Goal: Task Accomplishment & Management: Use online tool/utility

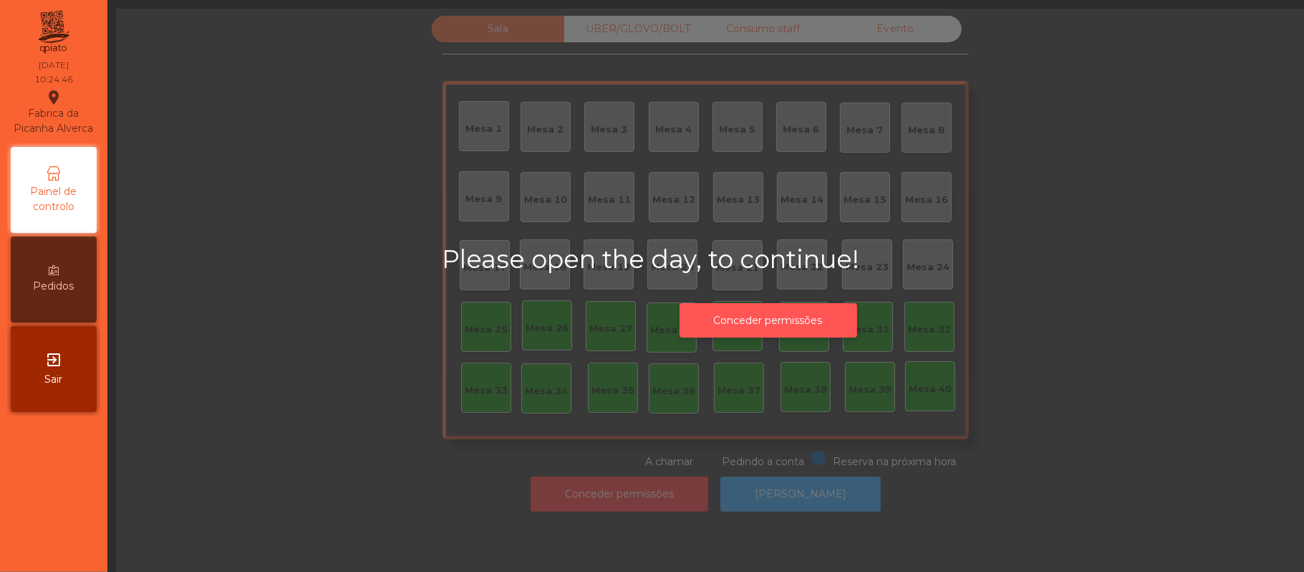
click at [821, 315] on button "Conceder permissões" at bounding box center [769, 320] width 178 height 35
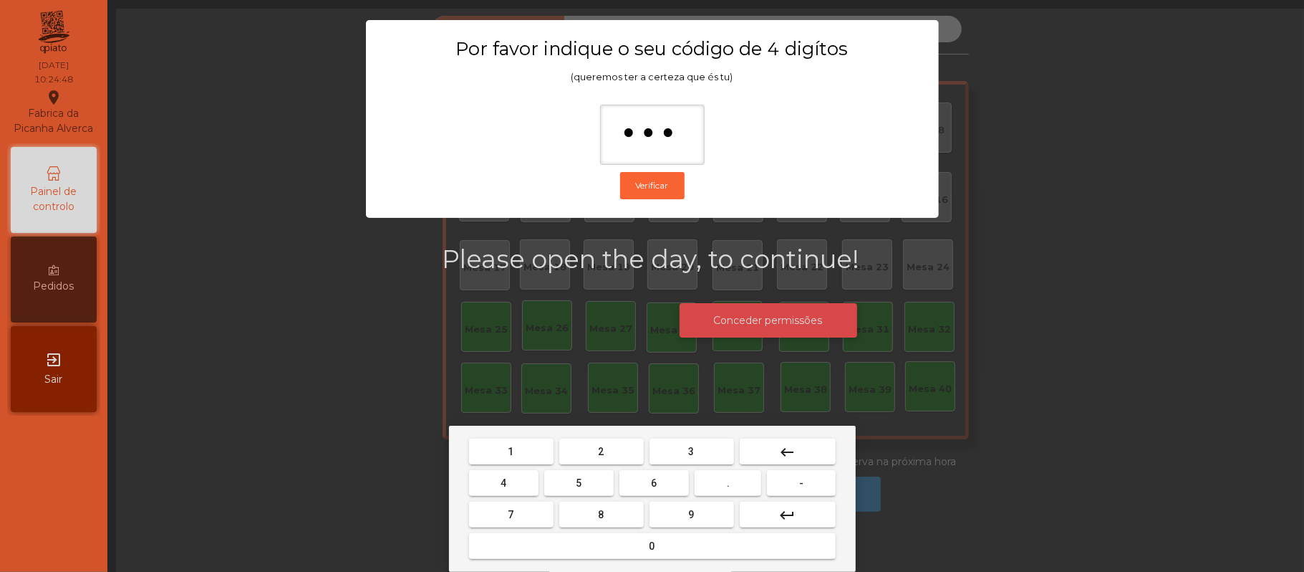
type input "****"
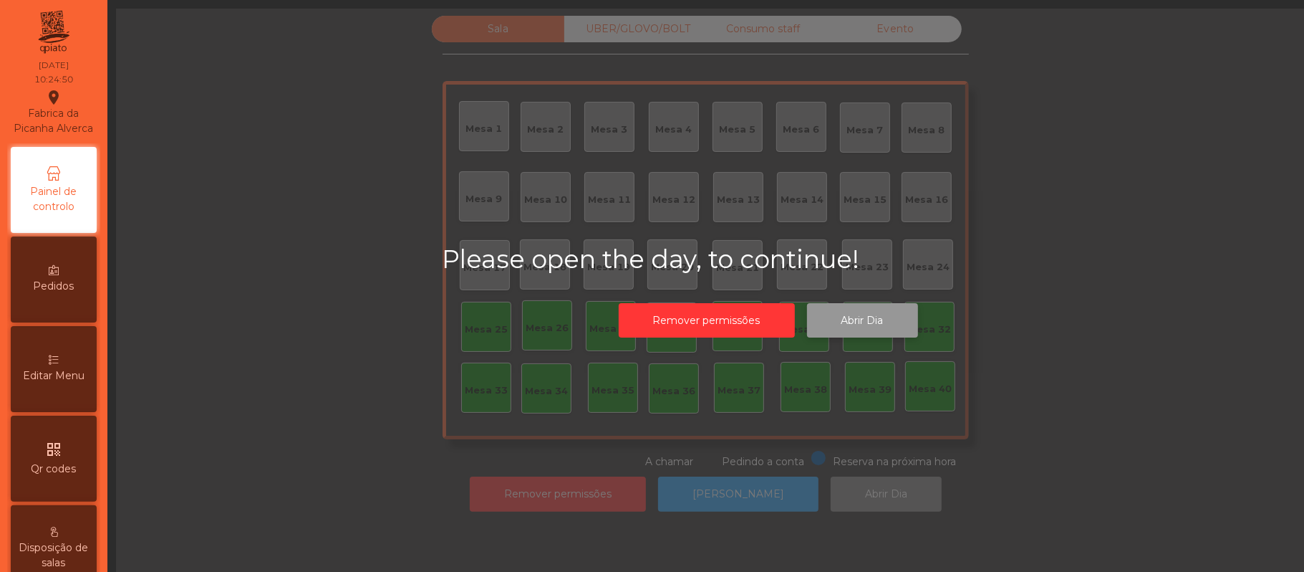
click at [878, 324] on button "Abrir Dia" at bounding box center [862, 320] width 111 height 35
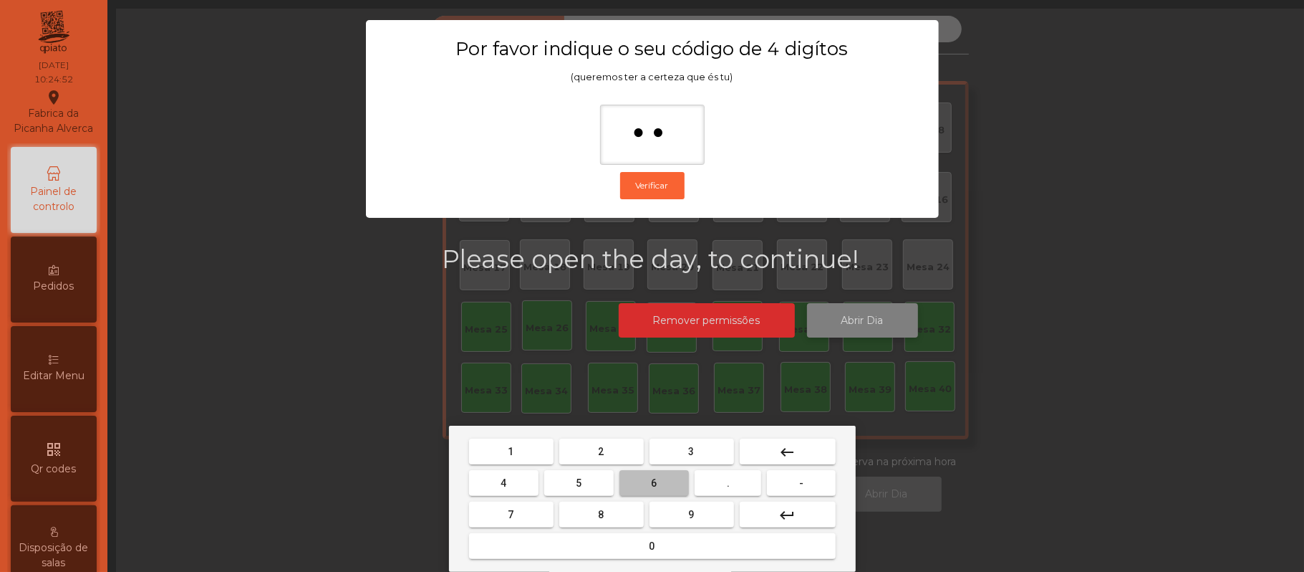
type input "***"
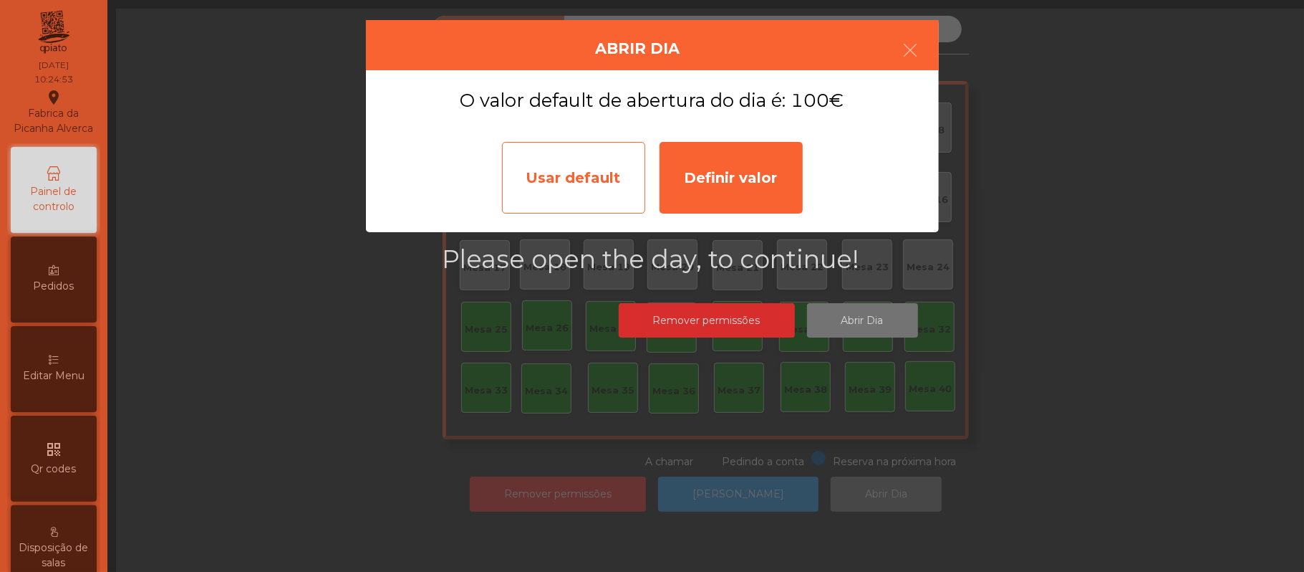
click at [557, 195] on div "Usar default" at bounding box center [573, 178] width 143 height 72
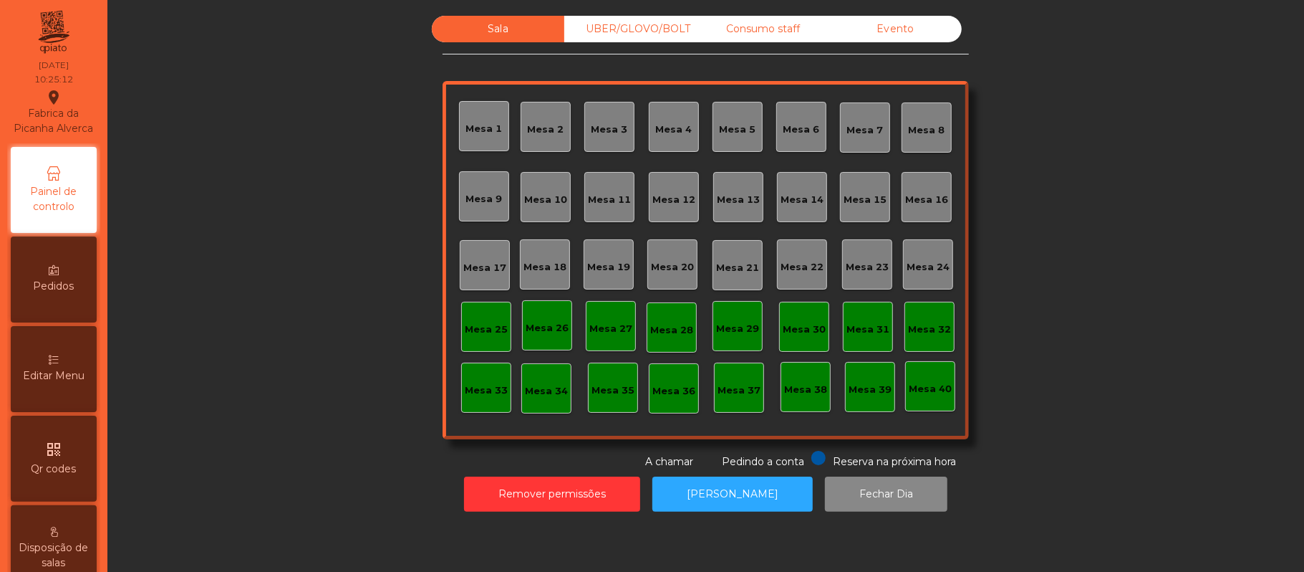
click at [1084, 221] on div "Sala UBER/[GEOGRAPHIC_DATA]/BOLT Consumo staff Evento [GEOGRAPHIC_DATA] 2 [GEOG…" at bounding box center [706, 242] width 1158 height 453
click at [754, 493] on button "[PERSON_NAME]" at bounding box center [733, 493] width 160 height 35
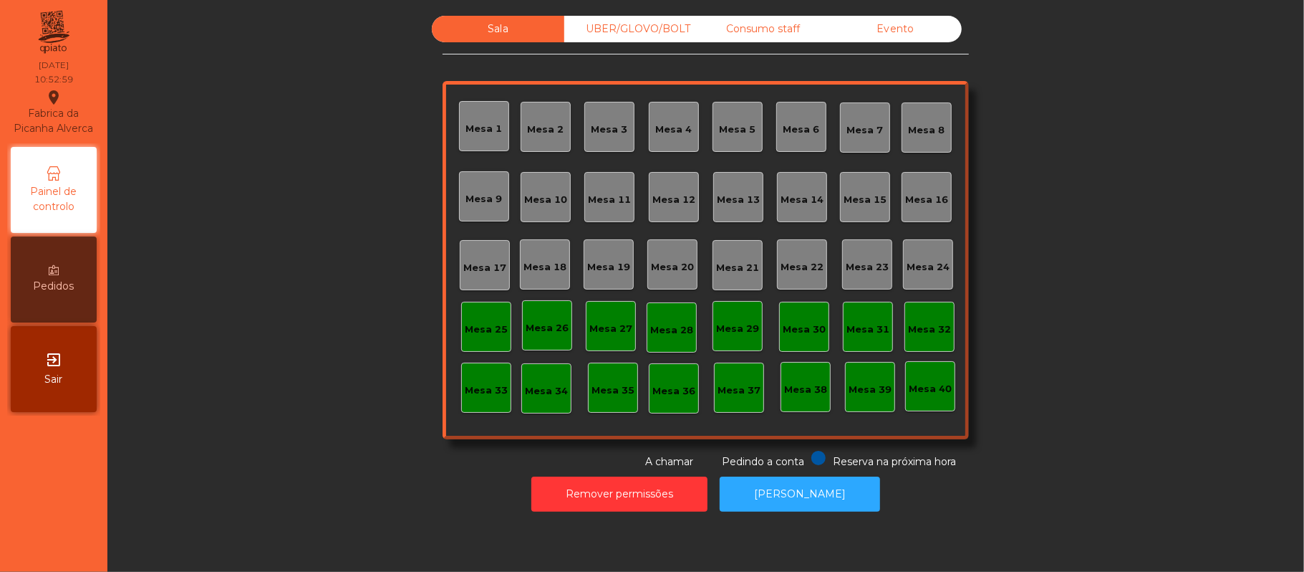
click at [869, 390] on div "Mesa 39" at bounding box center [870, 390] width 43 height 14
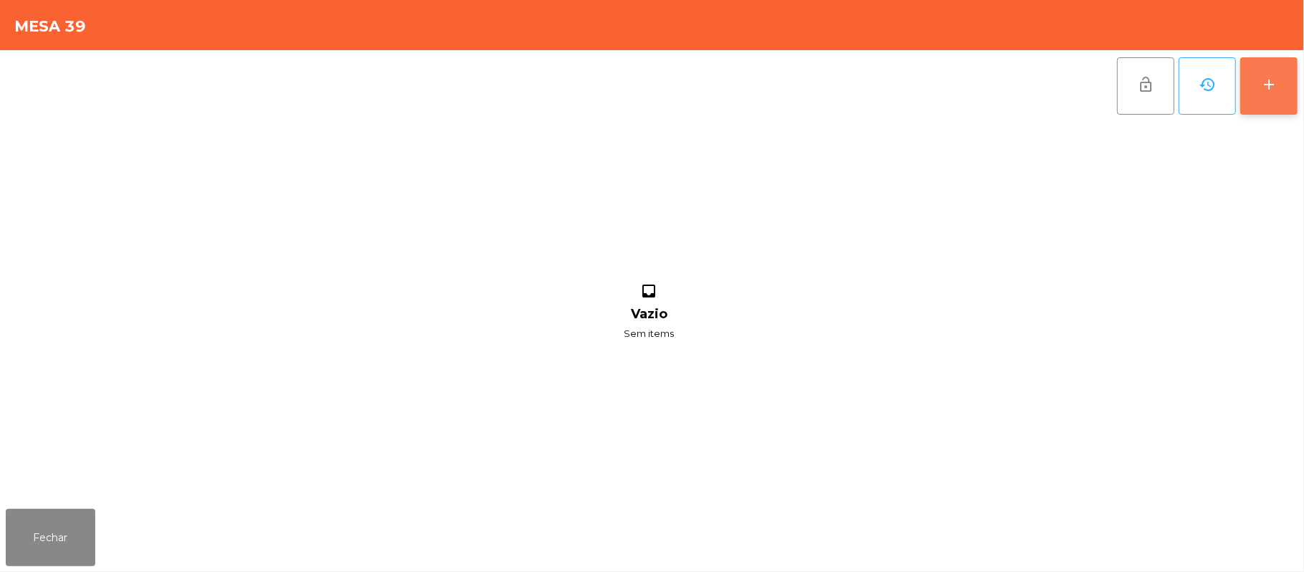
click at [1293, 84] on button "add" at bounding box center [1269, 85] width 57 height 57
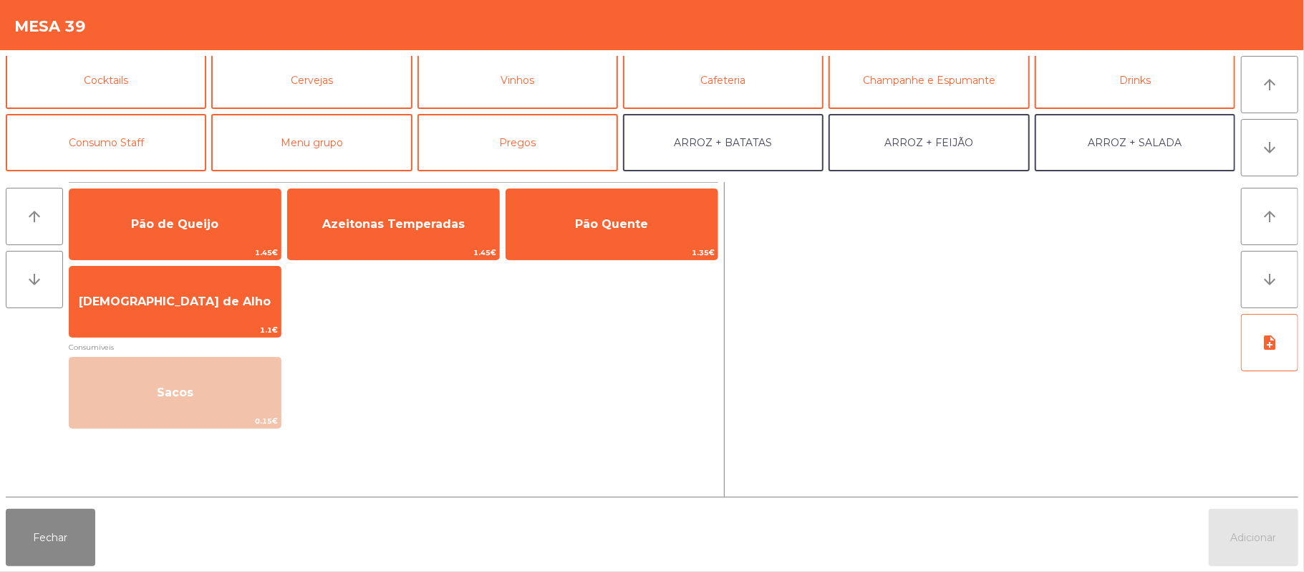
scroll to position [69, 0]
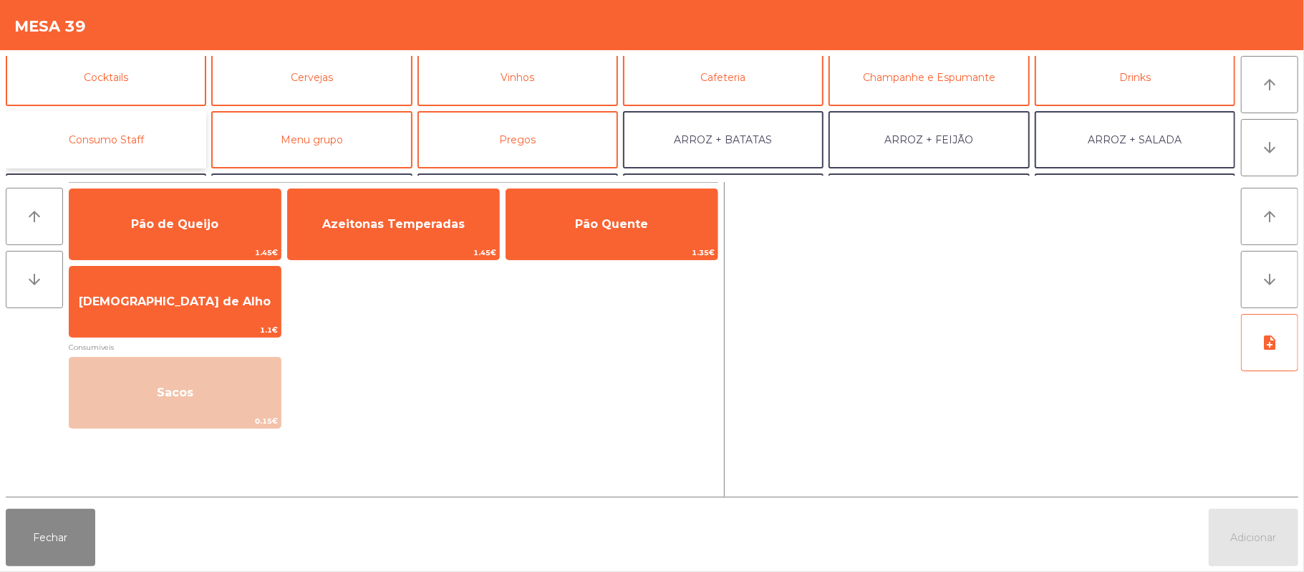
click at [155, 132] on button "Consumo Staff" at bounding box center [106, 139] width 201 height 57
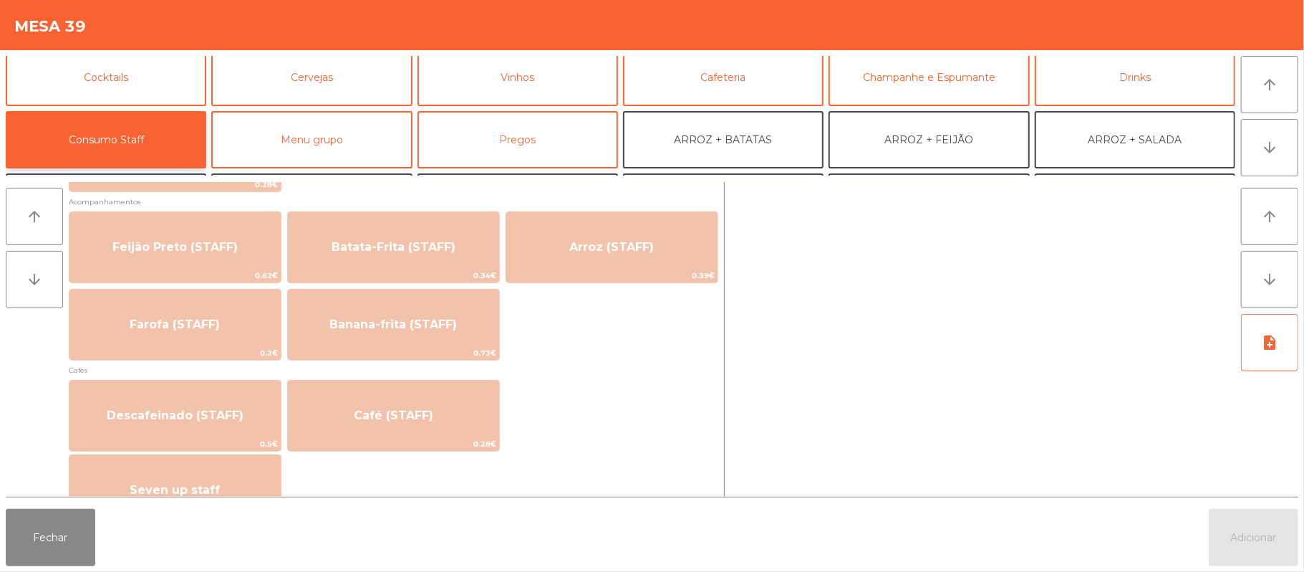
scroll to position [668, 0]
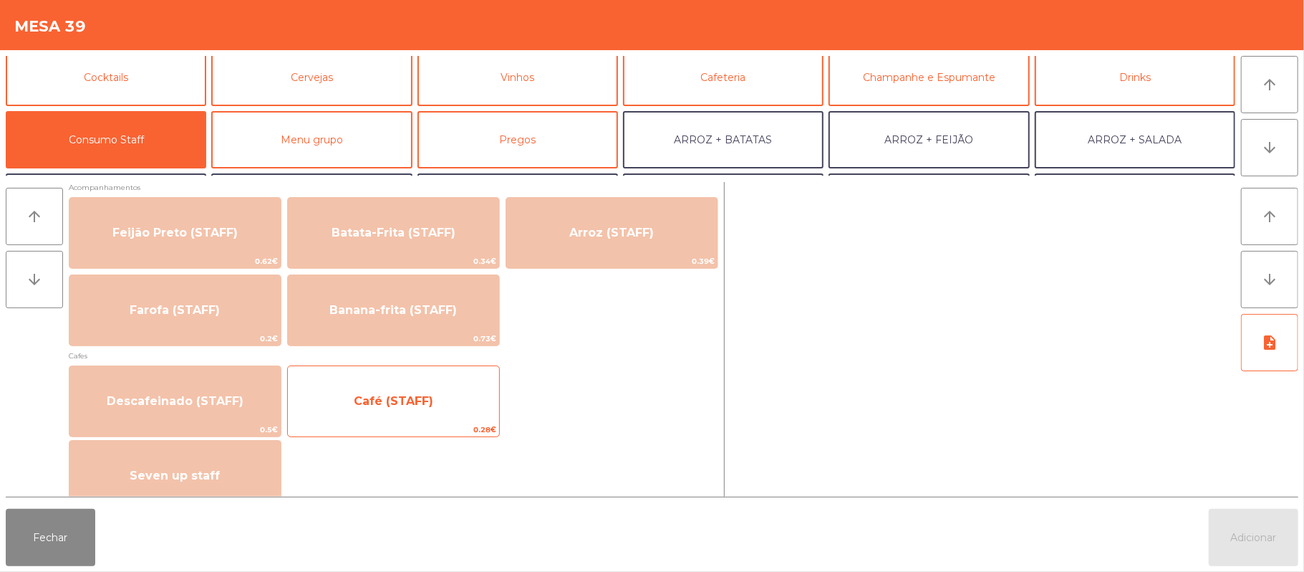
click at [459, 423] on span "0.28€" at bounding box center [393, 430] width 211 height 14
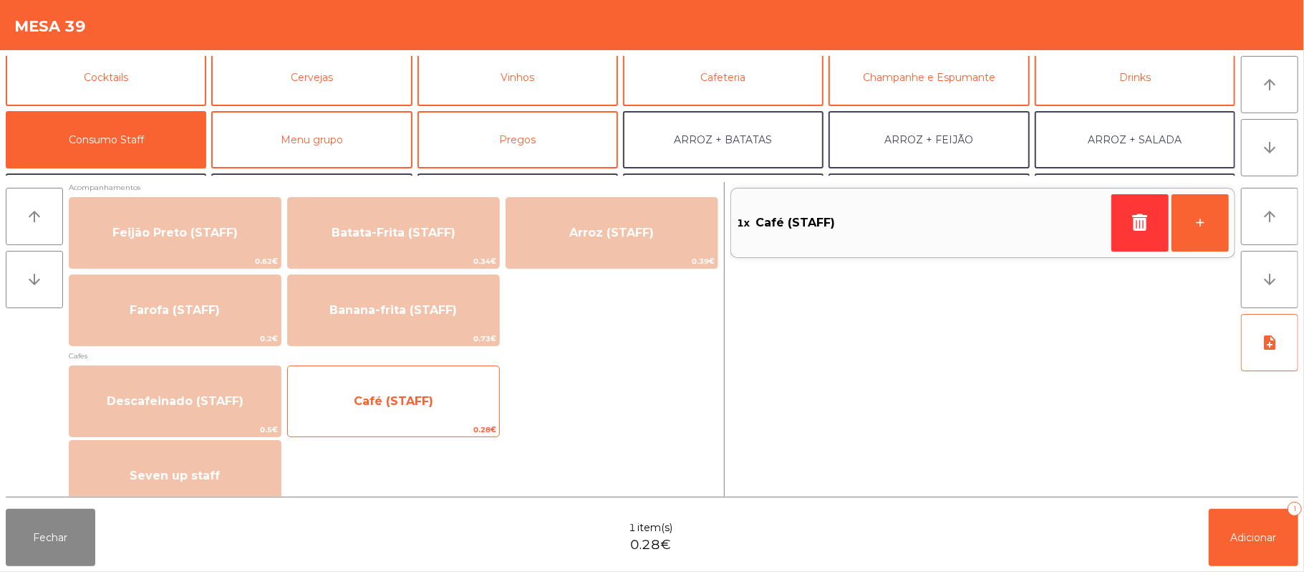
click at [482, 405] on span "Café (STAFF)" at bounding box center [393, 401] width 211 height 39
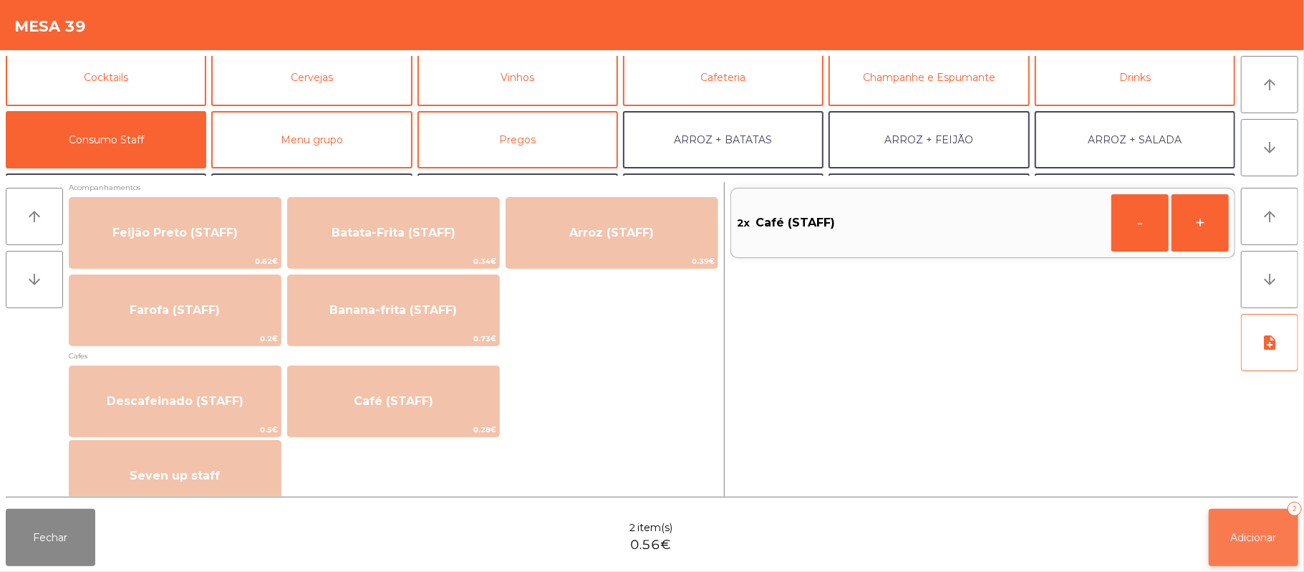
click at [1255, 533] on span "Adicionar" at bounding box center [1254, 537] width 46 height 13
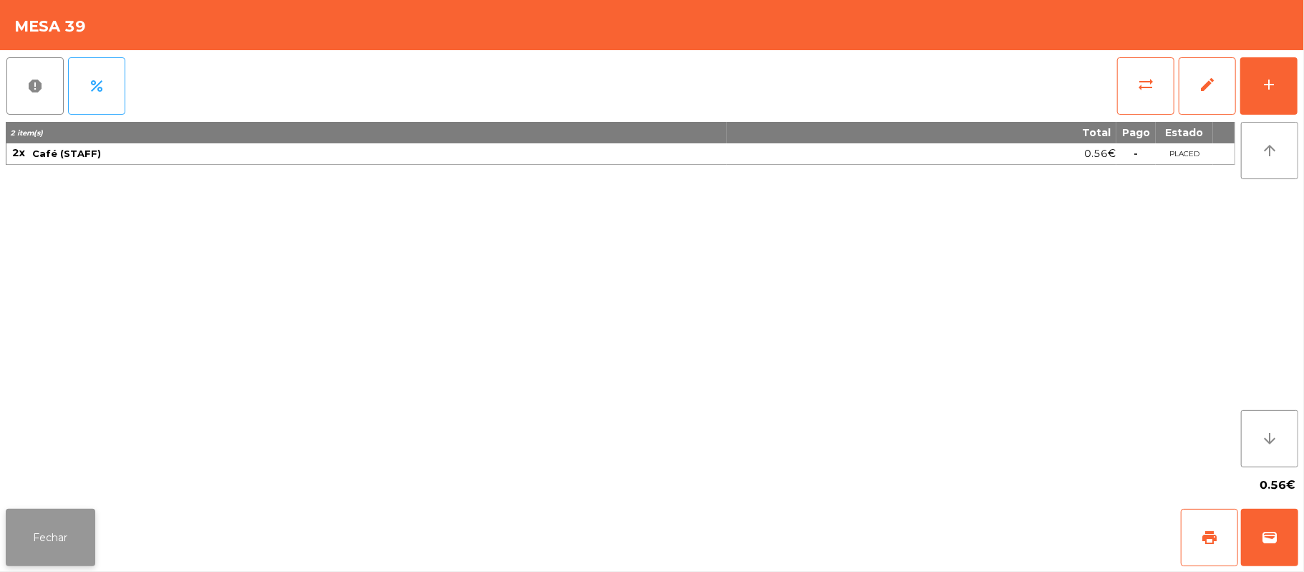
click at [87, 560] on button "Fechar" at bounding box center [51, 537] width 90 height 57
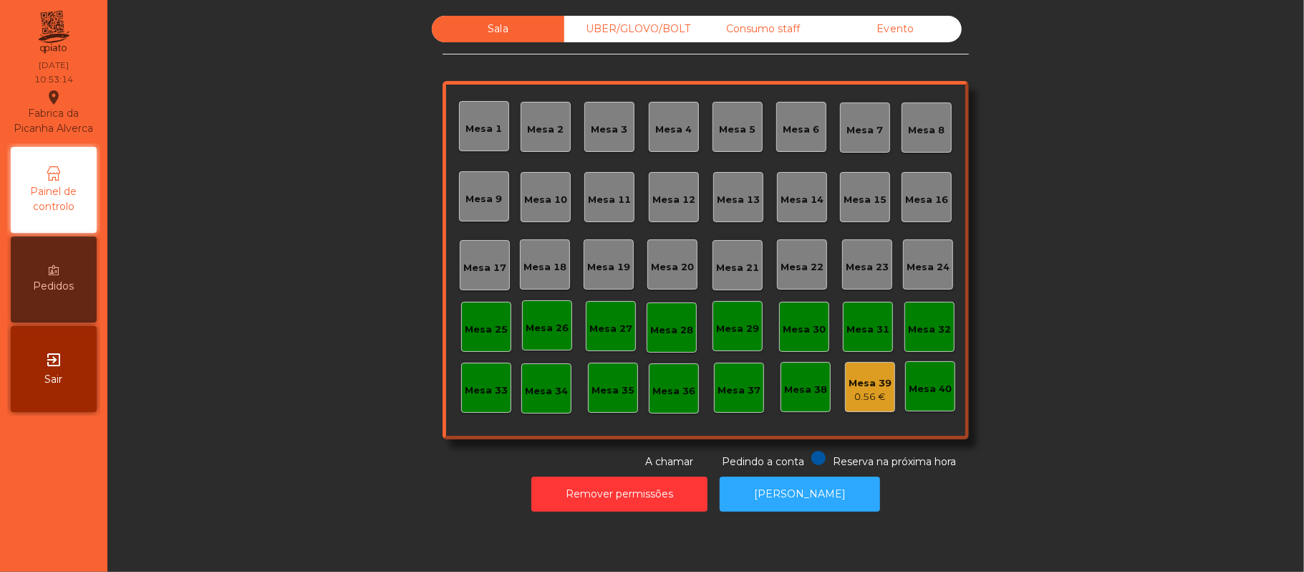
click at [742, 379] on div "Mesa 37" at bounding box center [739, 388] width 43 height 20
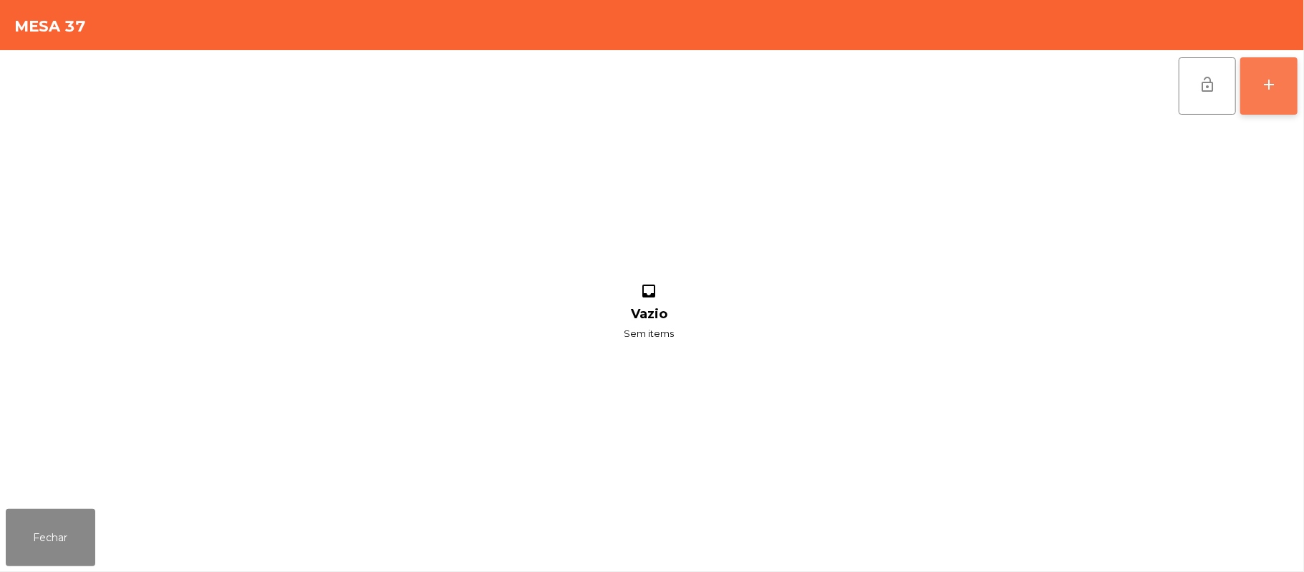
click at [1285, 92] on button "add" at bounding box center [1269, 85] width 57 height 57
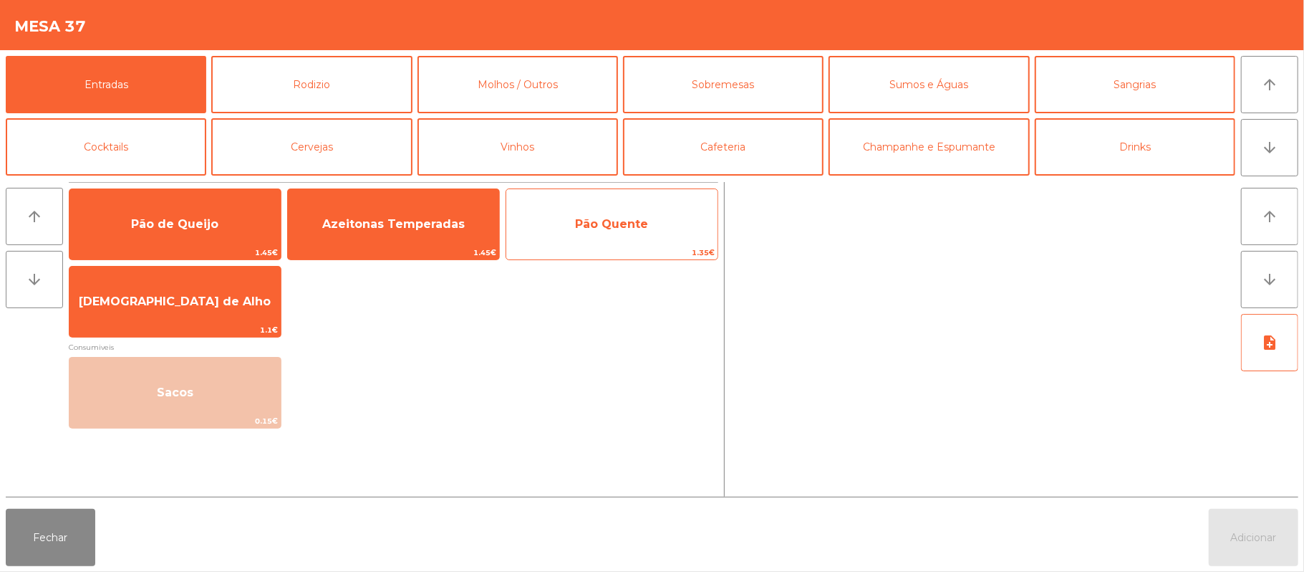
click at [615, 217] on span "Pão Quente" at bounding box center [611, 224] width 73 height 14
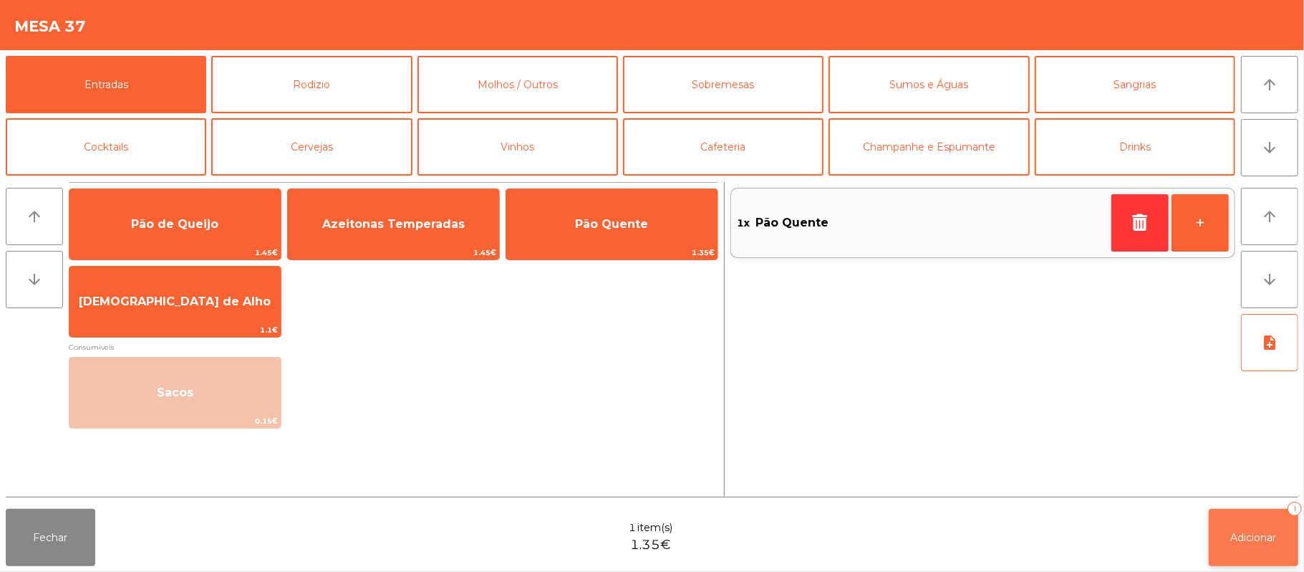
click at [1248, 531] on span "Adicionar" at bounding box center [1254, 537] width 46 height 13
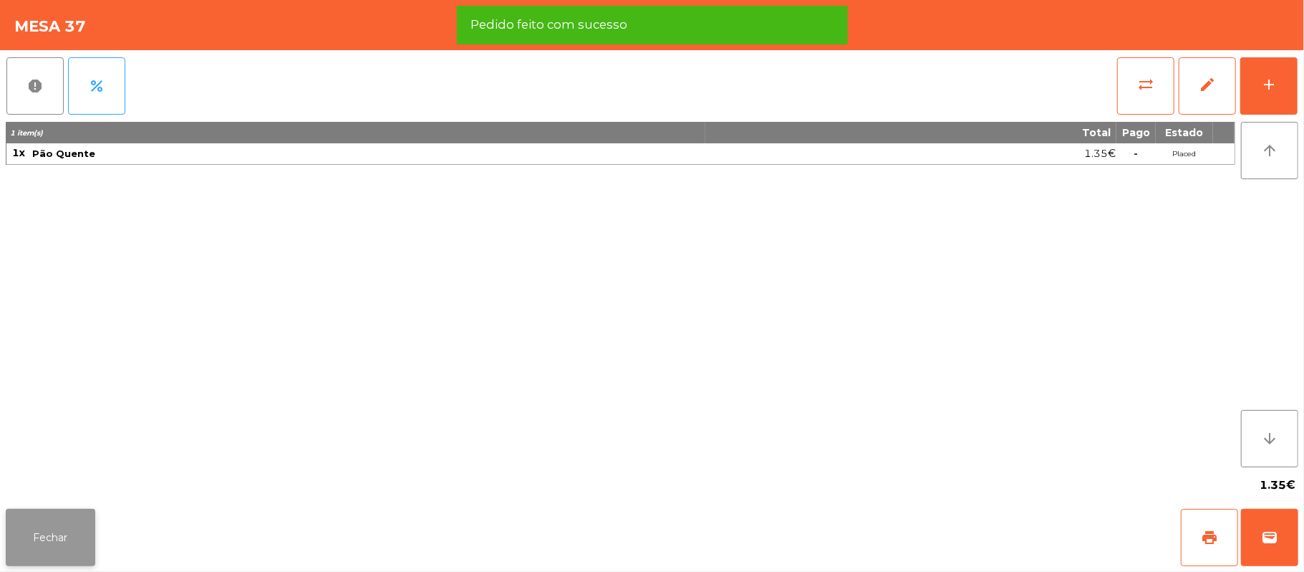
click at [57, 530] on button "Fechar" at bounding box center [51, 537] width 90 height 57
